Goal: Transaction & Acquisition: Purchase product/service

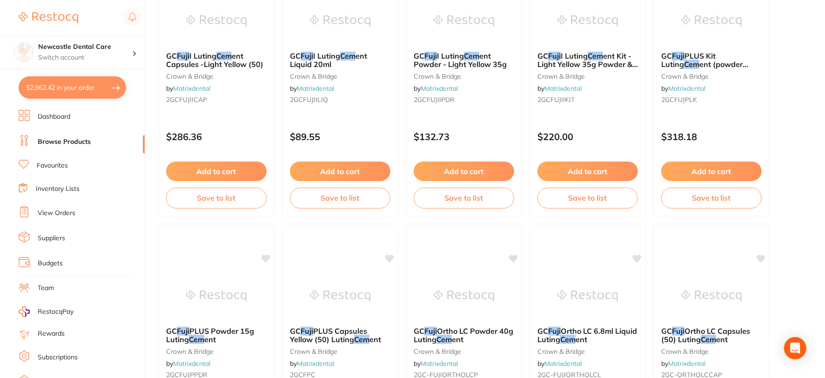
click at [101, 87] on button "$2,962.42 in your order" at bounding box center [72, 87] width 107 height 22
checkbox input "true"
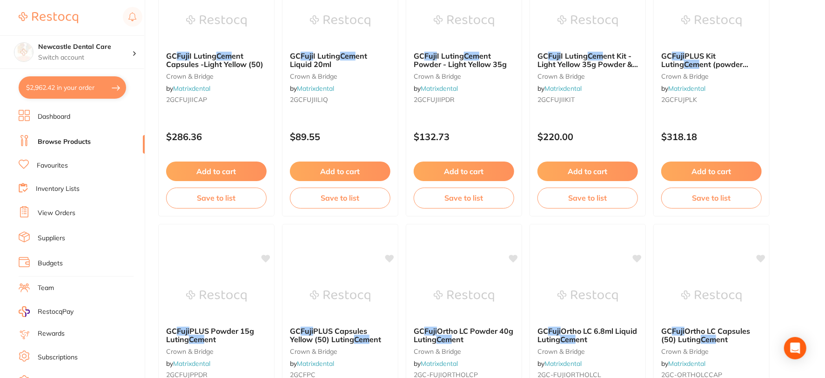
checkbox input "true"
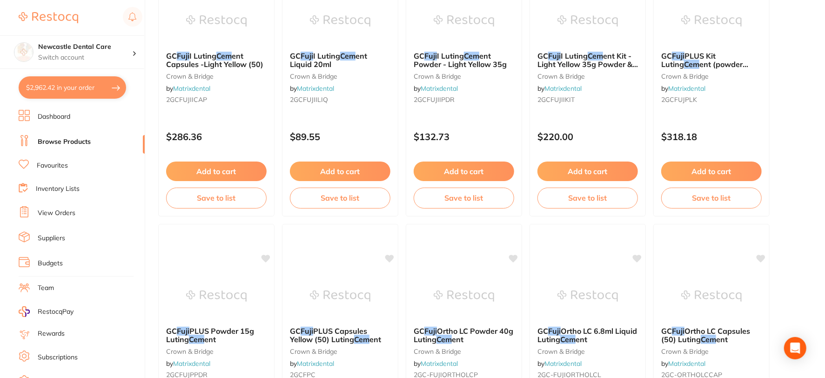
checkbox input "true"
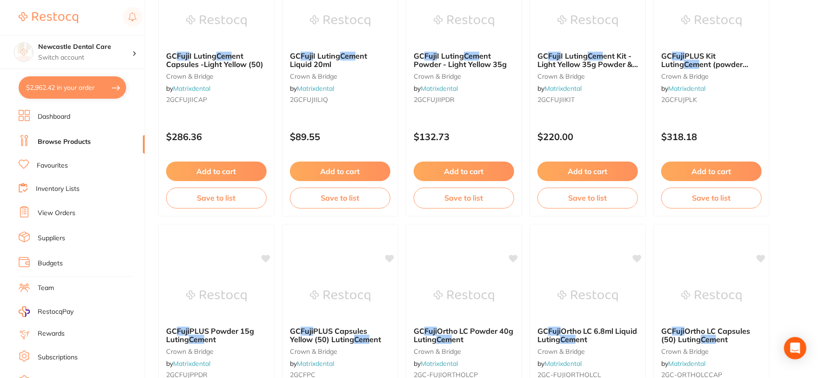
checkbox input "true"
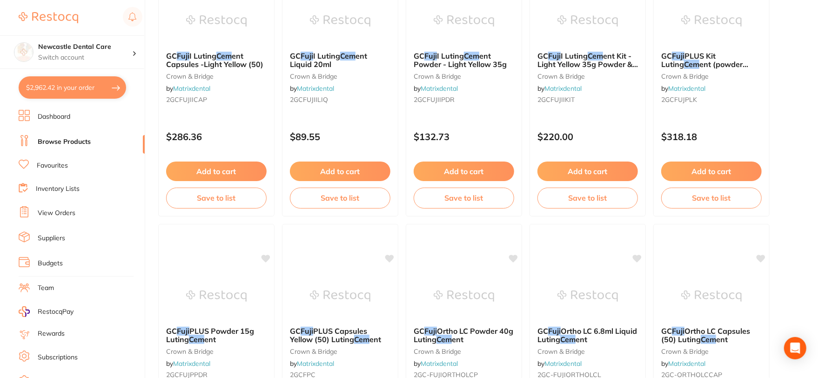
checkbox input "true"
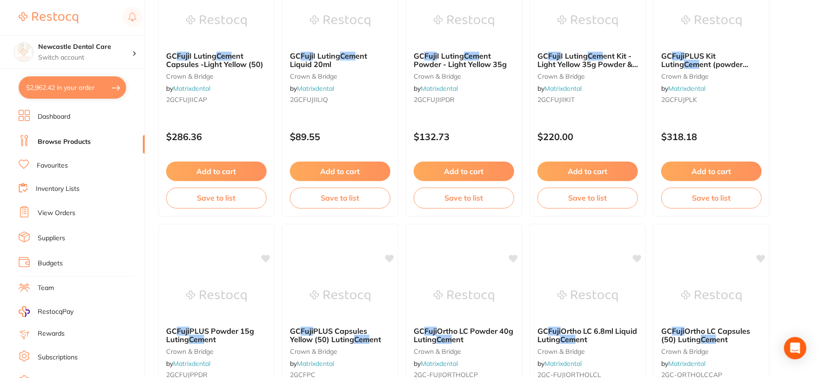
checkbox input "true"
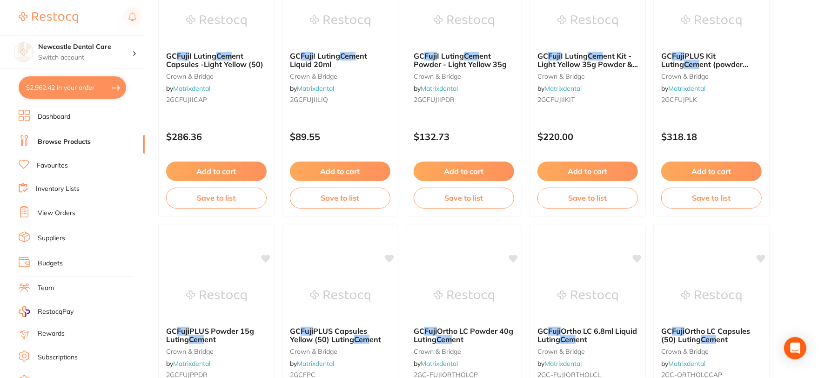
checkbox input "true"
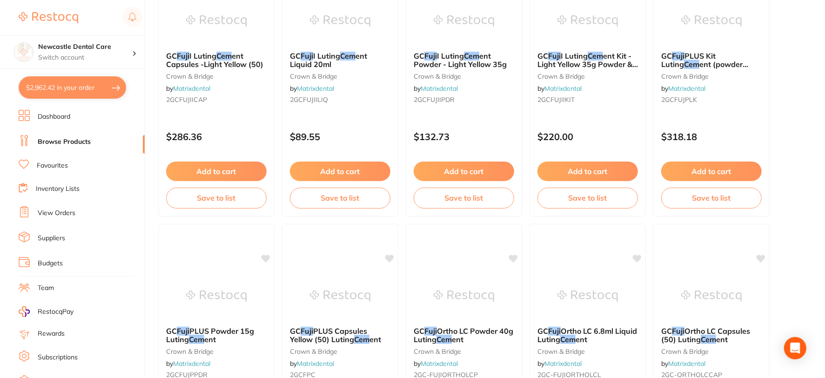
checkbox input "true"
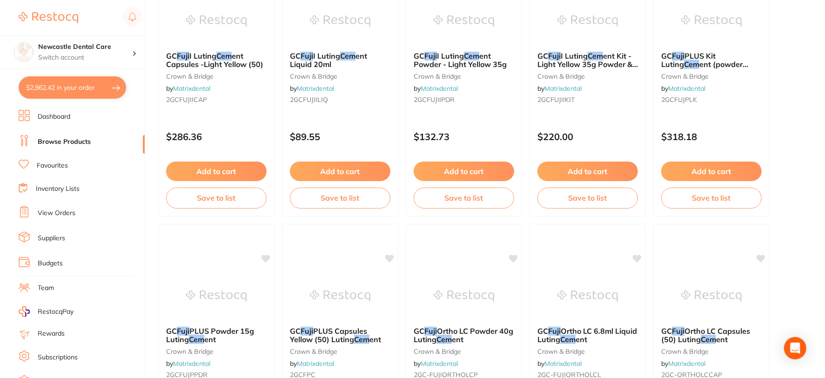
checkbox input "true"
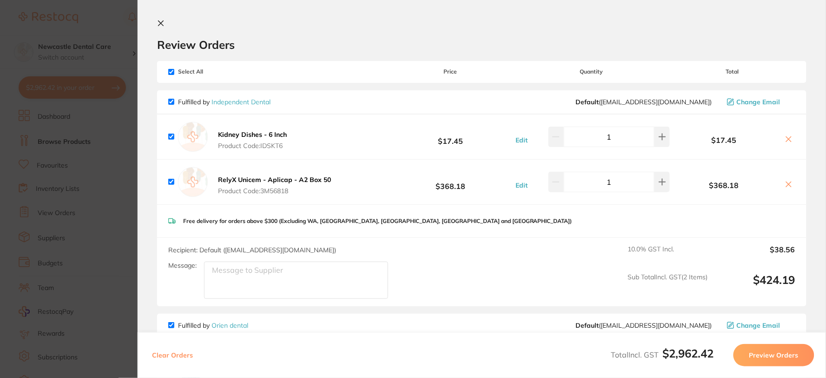
click at [163, 24] on icon at bounding box center [160, 23] width 7 height 7
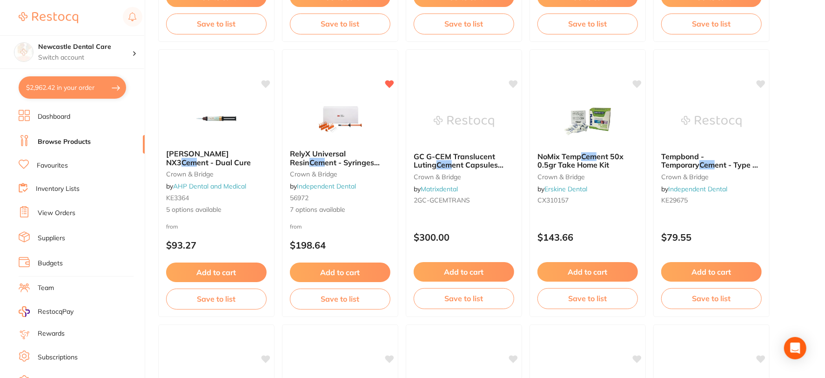
scroll to position [1732, 0]
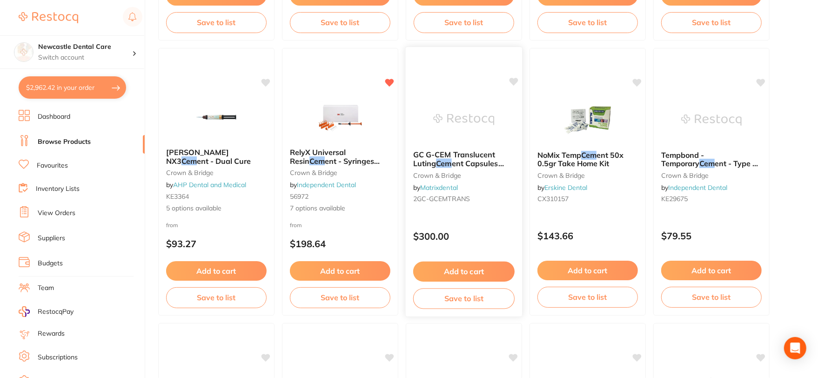
click at [471, 166] on span "ent Capsules (50)" at bounding box center [458, 168] width 91 height 18
